Goal: Find specific page/section

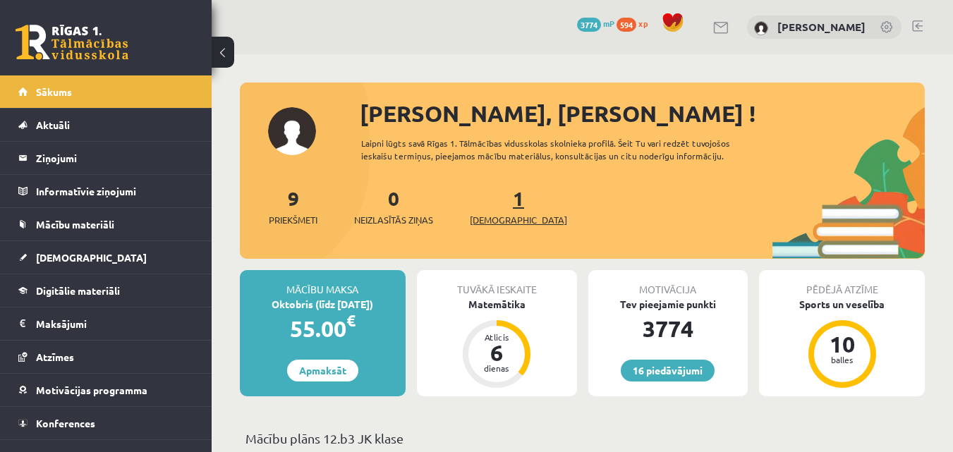
click at [497, 197] on link "1 Ieskaites" at bounding box center [518, 206] width 97 height 42
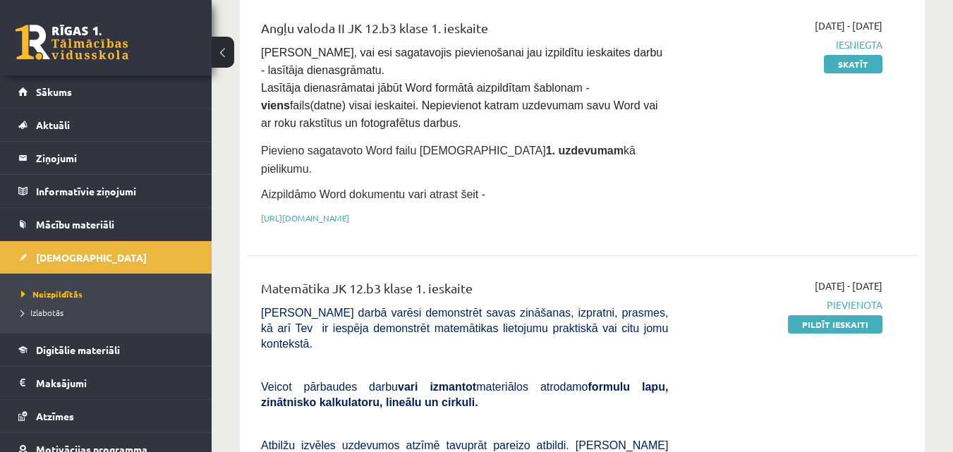
scroll to position [133, 0]
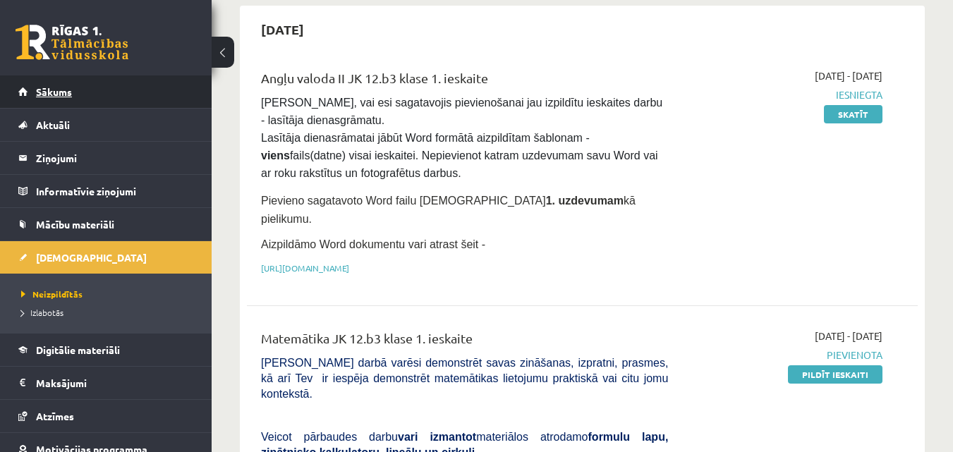
click at [104, 88] on link "Sākums" at bounding box center [106, 91] width 176 height 32
